Goal: Task Accomplishment & Management: Complete application form

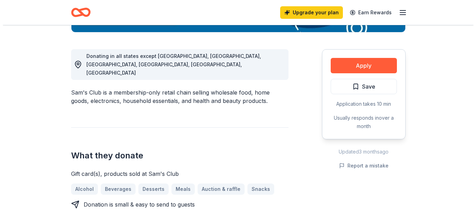
scroll to position [208, 0]
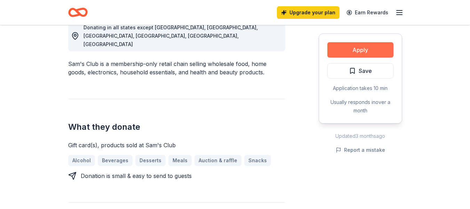
click at [380, 45] on button "Apply" at bounding box center [361, 49] width 66 height 15
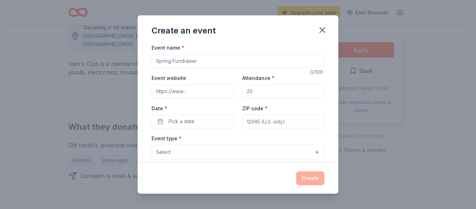
drag, startPoint x: 204, startPoint y: 64, endPoint x: 138, endPoint y: 83, distance: 68.7
click at [138, 83] on div "Event name * 0 /100 Event website Attendance * Date * Pick a date ZIP code * Ev…" at bounding box center [238, 102] width 201 height 119
type input "Cisd band event"
click at [170, 93] on input "Event website" at bounding box center [192, 91] width 82 height 14
type input "www.mightypantherband.lorg"
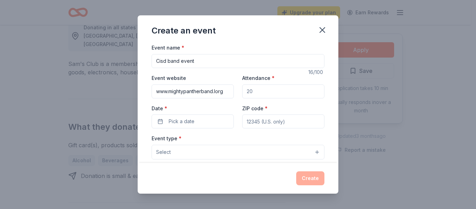
drag, startPoint x: 255, startPoint y: 94, endPoint x: 233, endPoint y: 101, distance: 23.0
click at [233, 101] on div "Event website www.mightypantherband.lorg Attendance * Date * Pick a date ZIP co…" at bounding box center [237, 100] width 173 height 55
type input "700"
click at [194, 124] on button "Pick a date" at bounding box center [192, 121] width 82 height 14
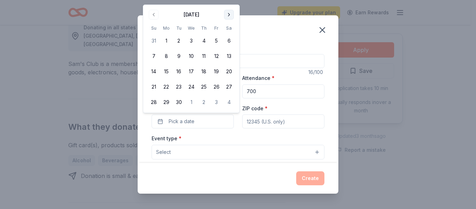
click at [232, 15] on button "Go to next month" at bounding box center [229, 15] width 10 height 10
click at [231, 40] on button "4" at bounding box center [229, 40] width 13 height 13
click at [290, 118] on input "ZIP code *" at bounding box center [283, 121] width 82 height 14
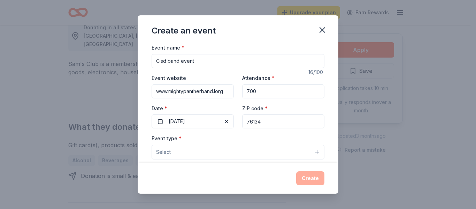
type input "76134"
click at [190, 151] on button "Select" at bounding box center [237, 152] width 173 height 15
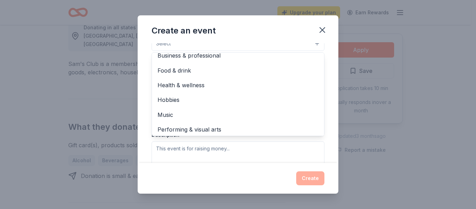
scroll to position [23, 0]
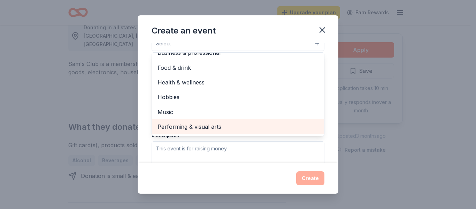
click at [213, 125] on span "Performing & visual arts" at bounding box center [237, 126] width 161 height 9
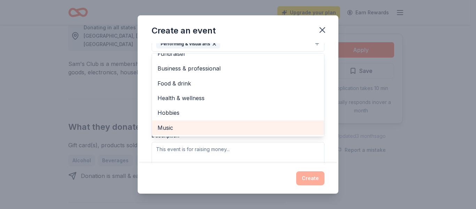
scroll to position [8, 0]
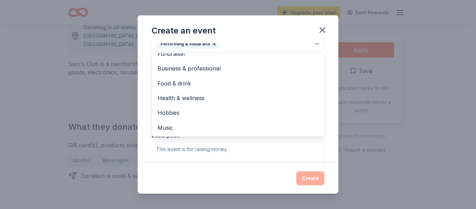
click at [257, 176] on div "Create an event Event name * Cisd band event 16 /100 Event website www.mightypa…" at bounding box center [238, 104] width 201 height 178
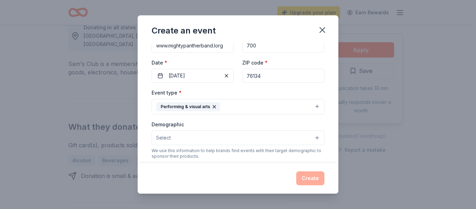
scroll to position [54, 0]
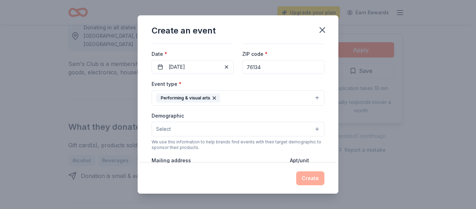
click at [290, 127] on button "Select" at bounding box center [237, 129] width 173 height 15
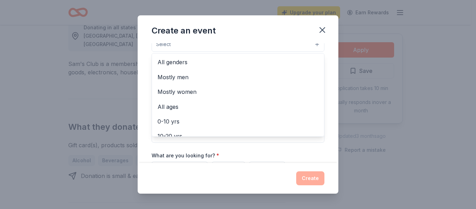
scroll to position [136, 0]
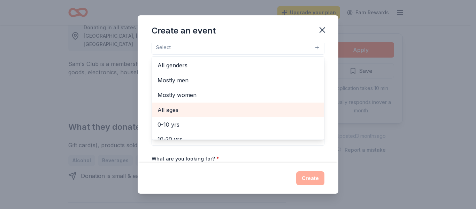
click at [169, 110] on span "All ages" at bounding box center [237, 109] width 161 height 9
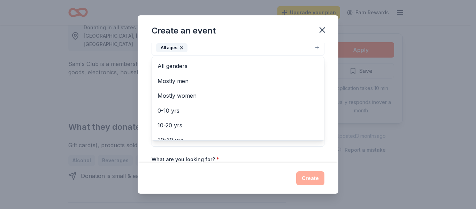
click at [323, 93] on div "Event name * Cisd band event 16 /100 Event website www.mightypantherband.lorg A…" at bounding box center [238, 102] width 201 height 119
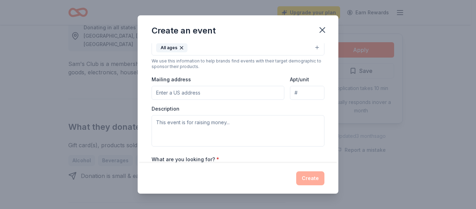
scroll to position [133, 0]
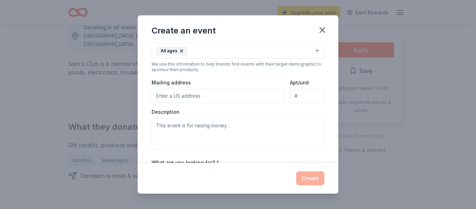
click at [250, 94] on input "Mailing address" at bounding box center [217, 96] width 133 height 14
type input "[STREET_ADDRESS]"
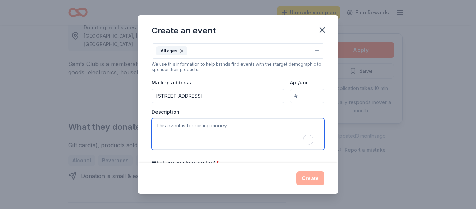
paste textarea "The North [PERSON_NAME] Mighty Panther Band Boosters, in partnership with the […"
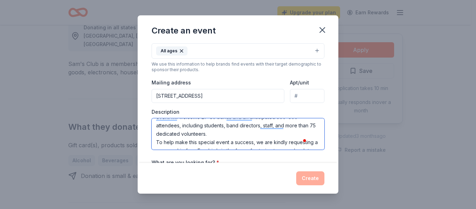
scroll to position [56, 0]
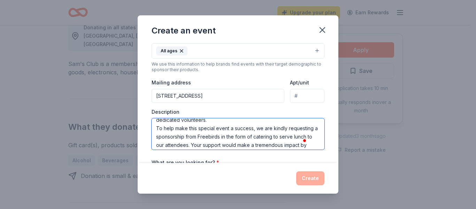
drag, startPoint x: 156, startPoint y: 128, endPoint x: 223, endPoint y: 142, distance: 68.6
click at [223, 142] on textarea "The North [PERSON_NAME] Mighty Panther Band Boosters, in partnership with the […" at bounding box center [237, 133] width 173 height 31
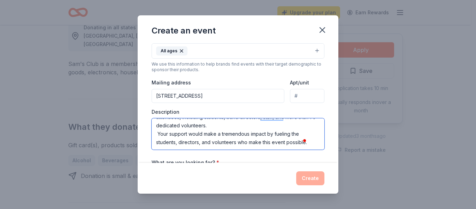
click at [296, 141] on textarea "The North [PERSON_NAME] Mighty Panther Band Boosters, in partnership with the […" at bounding box center [237, 133] width 173 height 31
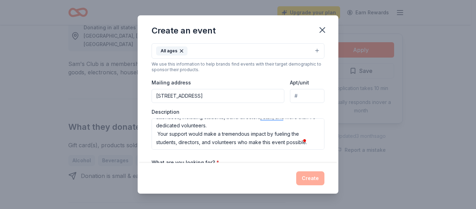
click at [307, 143] on span at bounding box center [305, 140] width 6 height 10
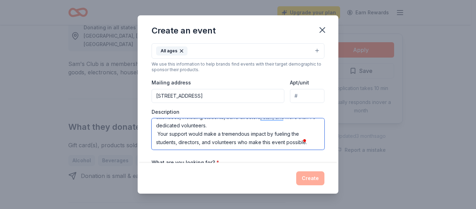
click at [295, 144] on textarea "The North [PERSON_NAME] Mighty Panther Band Boosters, in partnership with the […" at bounding box center [237, 133] width 173 height 31
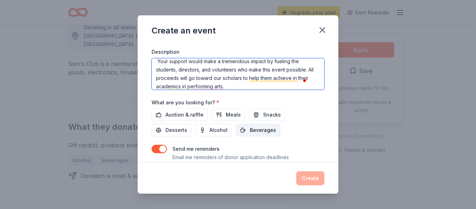
type textarea "The North [PERSON_NAME] Mighty Panther Band Boosters, in partnership with the […"
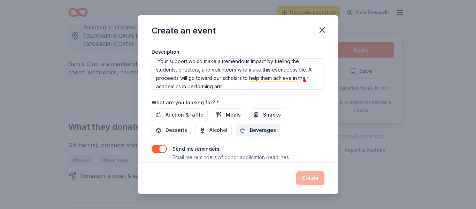
click at [253, 133] on span "Beverages" at bounding box center [263, 130] width 26 height 8
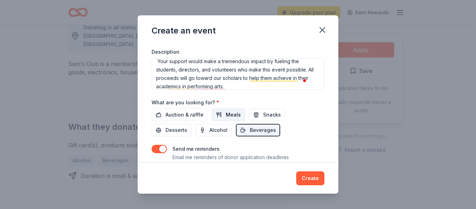
click at [226, 118] on span "Meals" at bounding box center [233, 114] width 15 height 8
click at [184, 117] on span "Auction & raffle" at bounding box center [184, 114] width 38 height 8
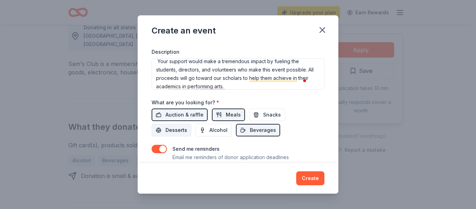
click at [182, 130] on span "Desserts" at bounding box center [176, 130] width 22 height 8
click at [263, 114] on span "Snacks" at bounding box center [272, 114] width 18 height 8
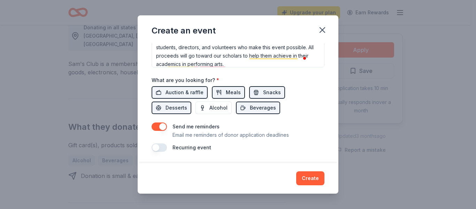
click at [160, 145] on button "button" at bounding box center [158, 147] width 15 height 8
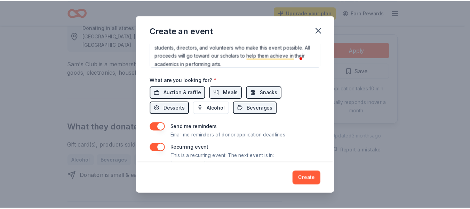
scroll to position [240, 0]
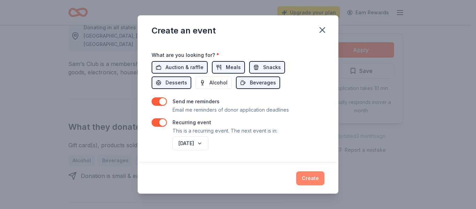
click at [310, 178] on button "Create" at bounding box center [310, 178] width 28 height 14
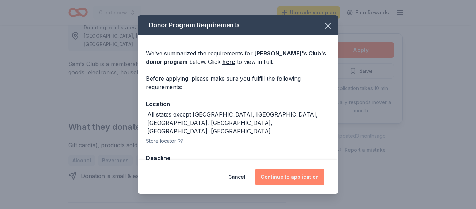
click at [290, 172] on button "Continue to application" at bounding box center [289, 176] width 69 height 17
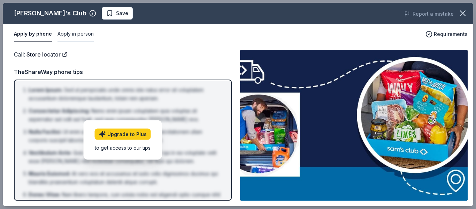
click at [71, 35] on button "Apply in person" at bounding box center [75, 34] width 36 height 15
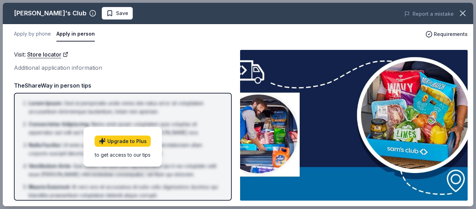
click at [119, 65] on div "Additional application information" at bounding box center [123, 67] width 218 height 9
click at [69, 32] on button "Apply in person" at bounding box center [75, 34] width 38 height 15
click at [38, 32] on button "Apply by phone" at bounding box center [32, 34] width 37 height 15
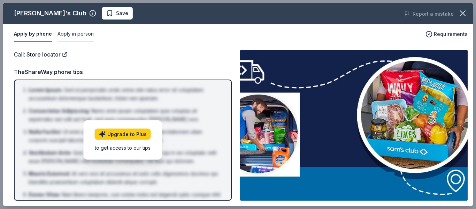
click at [77, 37] on button "Apply in person" at bounding box center [75, 34] width 36 height 15
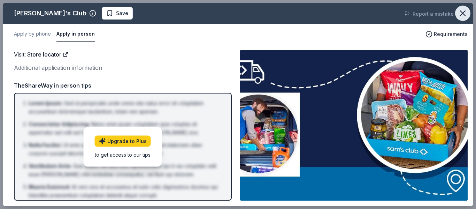
click at [462, 15] on icon "button" at bounding box center [463, 13] width 10 height 10
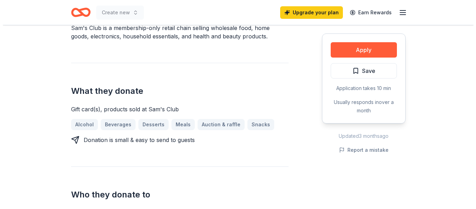
scroll to position [232, 0]
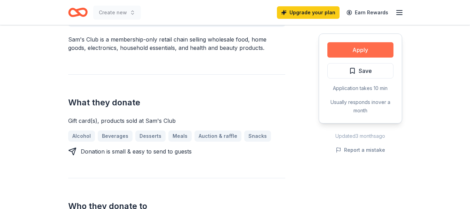
click at [342, 46] on button "Apply" at bounding box center [361, 49] width 66 height 15
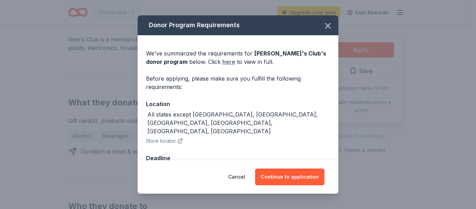
click at [222, 65] on link "here" at bounding box center [228, 61] width 13 height 8
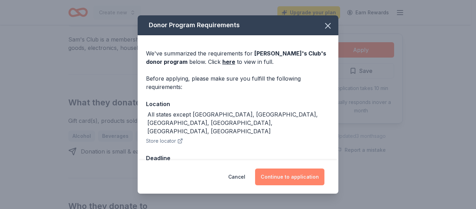
click at [291, 169] on button "Continue to application" at bounding box center [289, 176] width 69 height 17
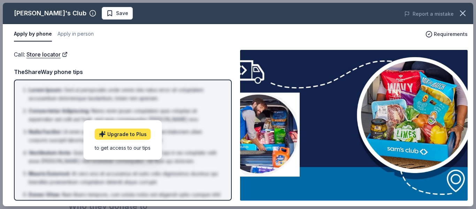
click at [127, 132] on link "Upgrade to Plus" at bounding box center [123, 133] width 56 height 11
click at [76, 30] on button "Apply in person" at bounding box center [75, 34] width 36 height 15
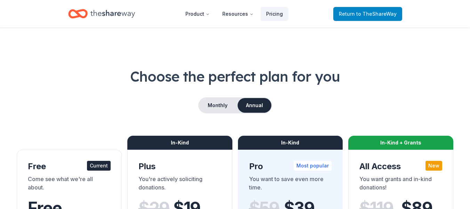
click at [384, 10] on span "Return to TheShareWay" at bounding box center [368, 14] width 58 height 8
